Goal: Task Accomplishment & Management: Manage account settings

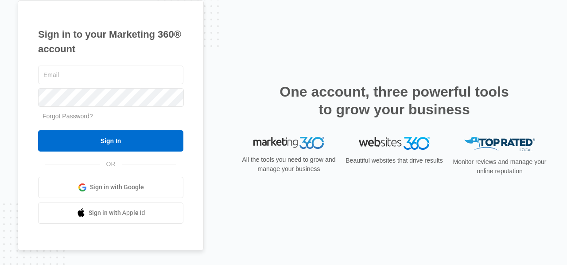
type input "[EMAIL_ADDRESS][DOMAIN_NAME]"
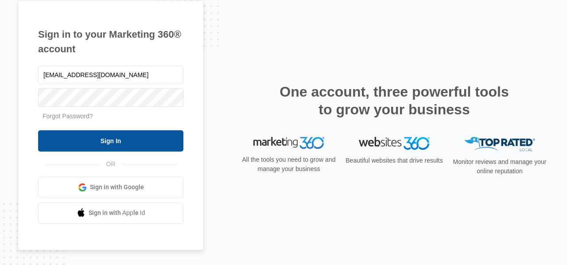
click at [44, 140] on input "Sign In" at bounding box center [110, 140] width 145 height 21
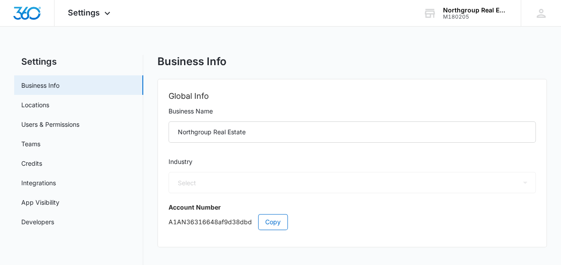
select select "35"
select select "US"
select select "America/New_York"
